Goal: Task Accomplishment & Management: Manage account settings

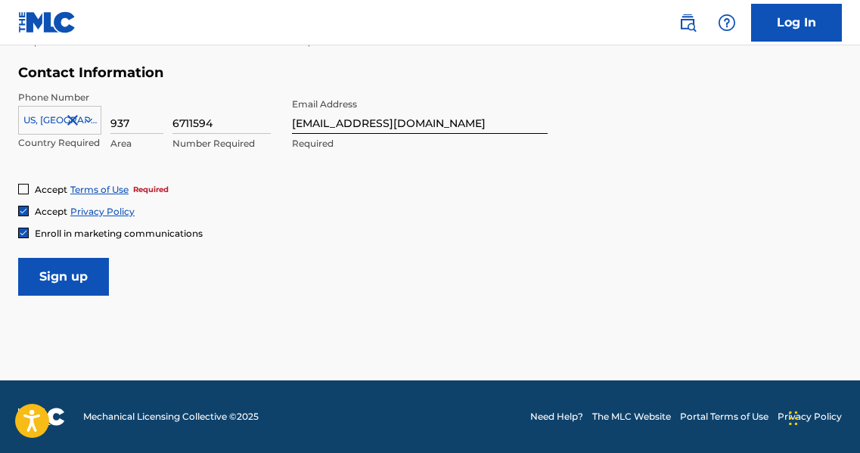
scroll to position [730, 0]
click at [29, 187] on div "Accept Terms of Use Required" at bounding box center [93, 189] width 150 height 13
click at [25, 187] on div at bounding box center [23, 189] width 11 height 11
click at [69, 269] on input "Sign up" at bounding box center [63, 277] width 91 height 38
click at [73, 273] on input "Sign up" at bounding box center [63, 277] width 91 height 38
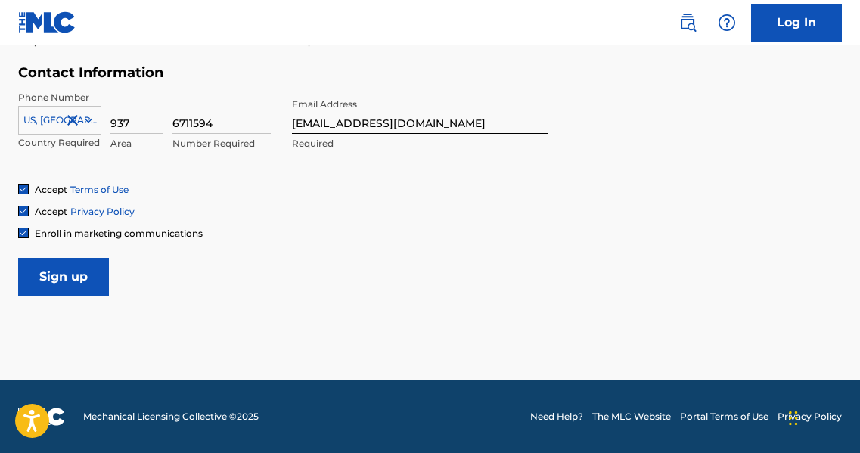
drag, startPoint x: 859, startPoint y: 293, endPoint x: 864, endPoint y: 333, distance: 39.7
click at [30, 284] on input "Sign up" at bounding box center [63, 277] width 91 height 38
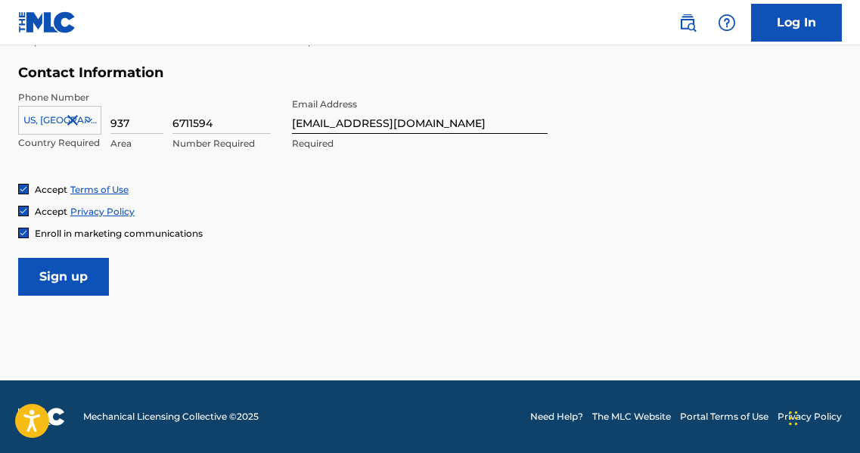
click at [30, 284] on input "Sign up" at bounding box center [63, 277] width 91 height 38
click at [796, 18] on link "Log In" at bounding box center [796, 23] width 91 height 38
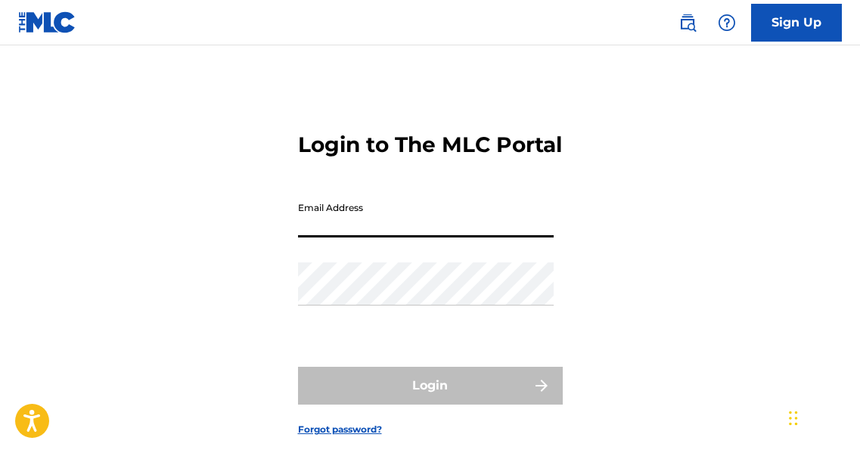
click at [386, 237] on input "Email Address" at bounding box center [426, 215] width 256 height 43
click at [337, 237] on input "Email Address" at bounding box center [426, 215] width 256 height 43
click at [779, 21] on link "Sign Up" at bounding box center [796, 23] width 91 height 38
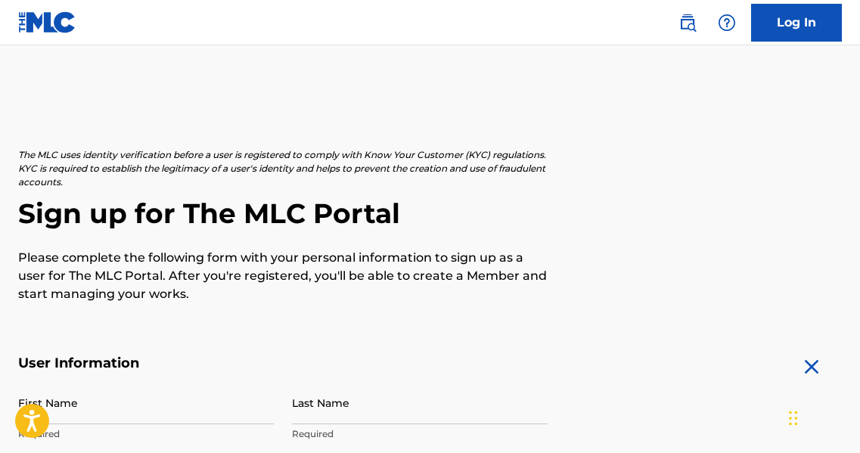
click at [779, 21] on link "Log In" at bounding box center [796, 23] width 91 height 38
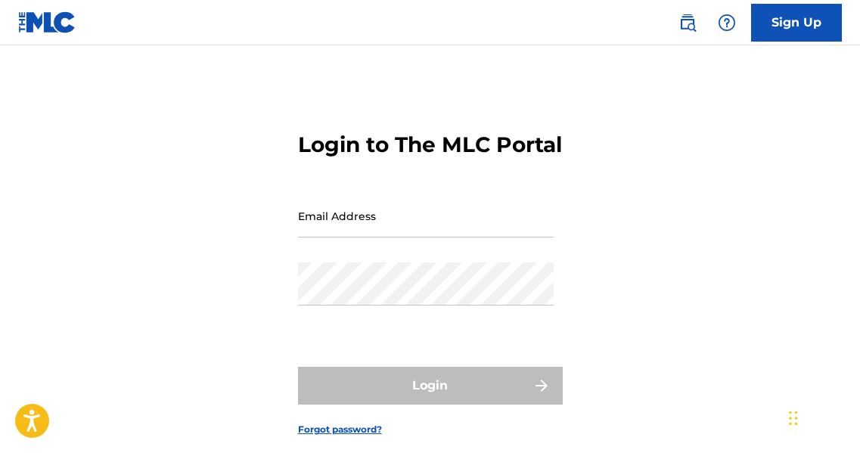
click at [306, 262] on div "Email Address" at bounding box center [426, 228] width 256 height 68
click at [335, 237] on input "Email Address" at bounding box center [426, 215] width 256 height 43
type input "[EMAIL_ADDRESS][DOMAIN_NAME]"
click at [351, 330] on div "Password" at bounding box center [426, 296] width 256 height 68
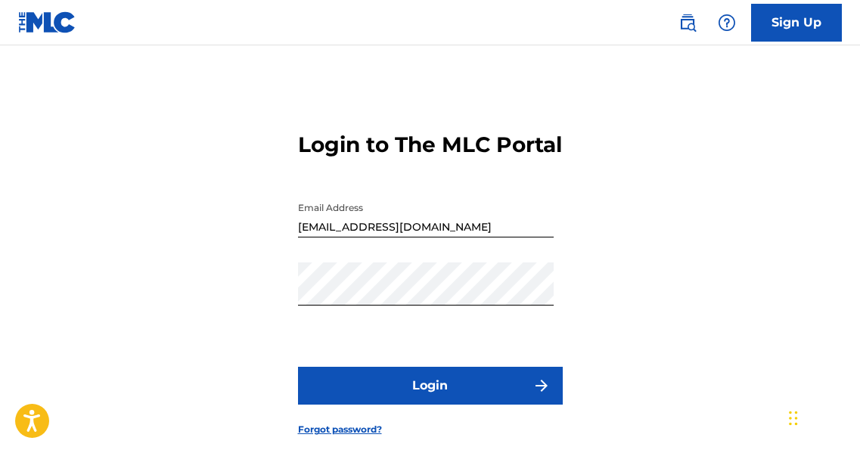
click at [429, 404] on button "Login" at bounding box center [430, 386] width 265 height 38
click at [427, 403] on button "Login" at bounding box center [430, 386] width 265 height 38
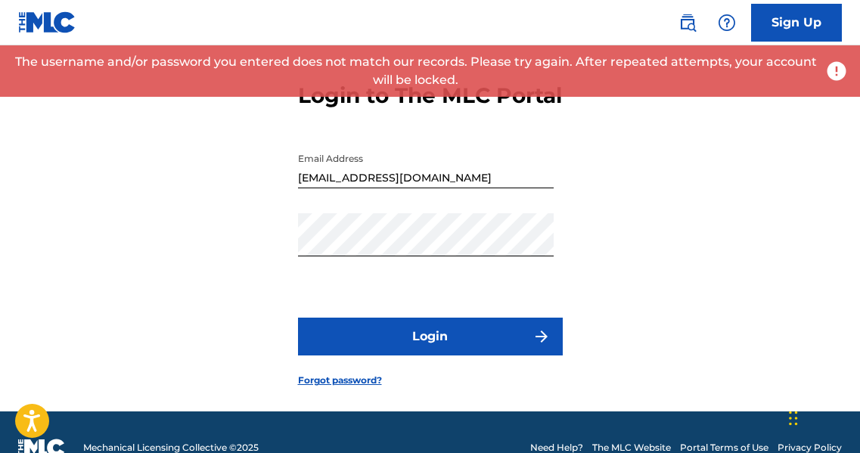
scroll to position [107, 0]
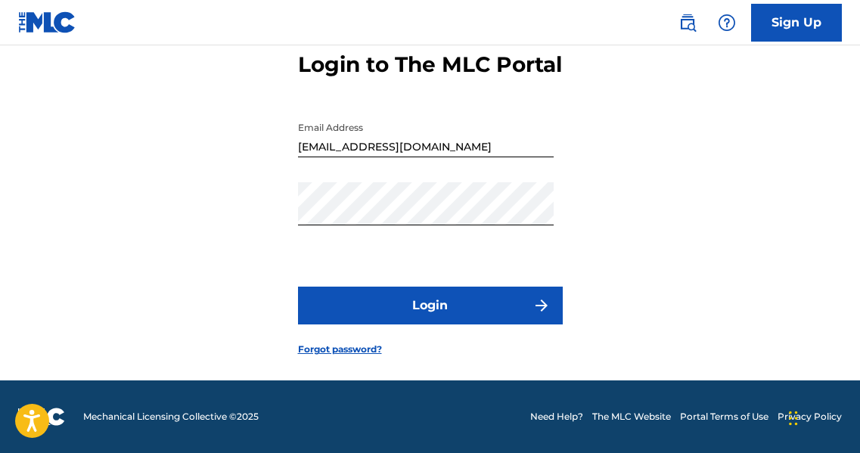
click at [328, 343] on link "Forgot password?" at bounding box center [340, 349] width 84 height 14
